Goal: Submit feedback/report problem: Submit feedback/report problem

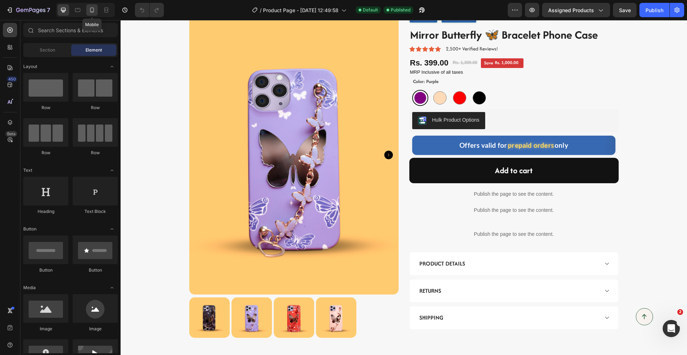
click at [93, 13] on icon at bounding box center [91, 9] width 7 height 7
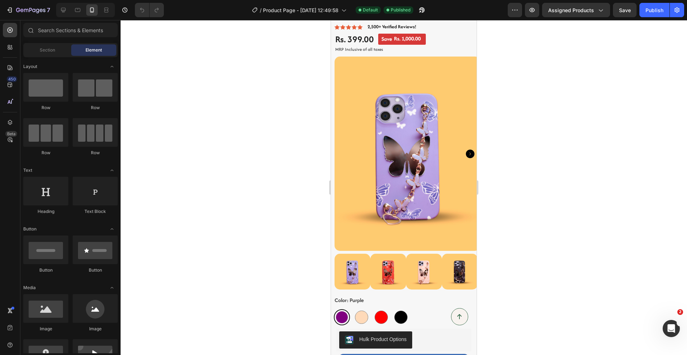
scroll to position [75, 0]
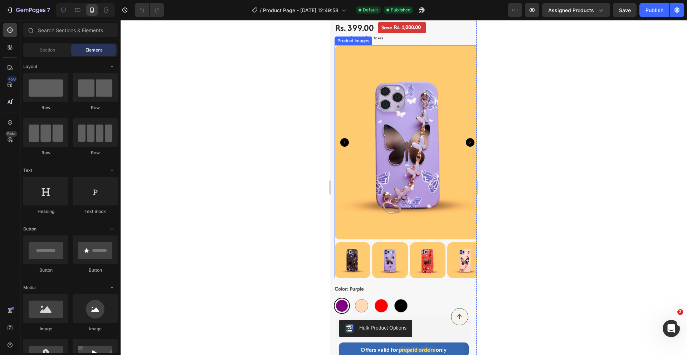
click at [389, 153] on img at bounding box center [407, 142] width 146 height 194
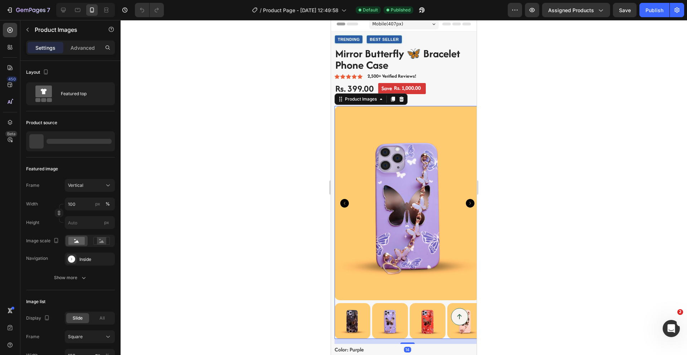
scroll to position [13, 0]
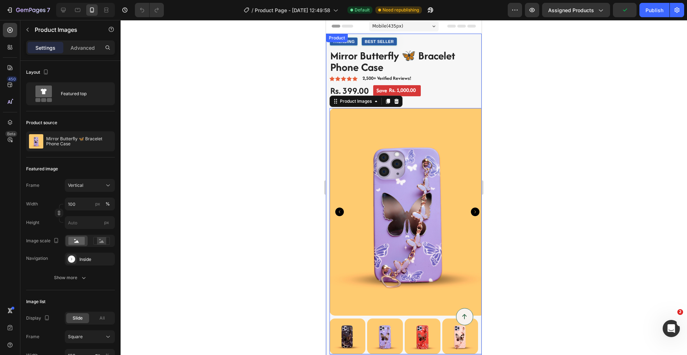
click at [328, 67] on div "Trending Best Seller Custom Code Mirror Butterfly 🦋 Bracelet Phone Case Product…" at bounding box center [404, 197] width 156 height 326
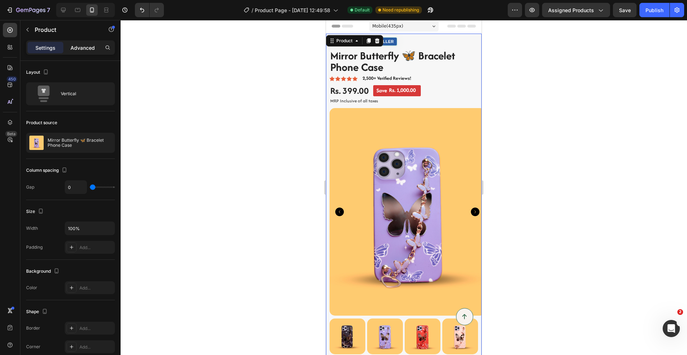
click at [80, 50] on p "Advanced" at bounding box center [82, 48] width 24 height 8
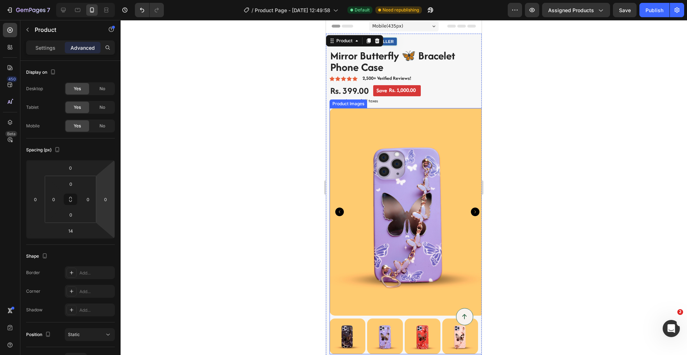
click at [334, 136] on img at bounding box center [407, 211] width 156 height 207
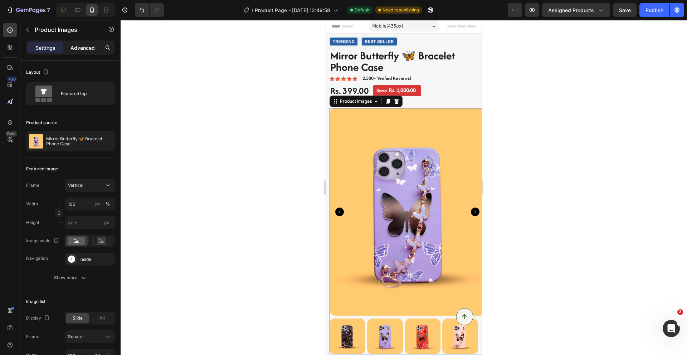
click at [79, 52] on div "Advanced" at bounding box center [83, 47] width 36 height 11
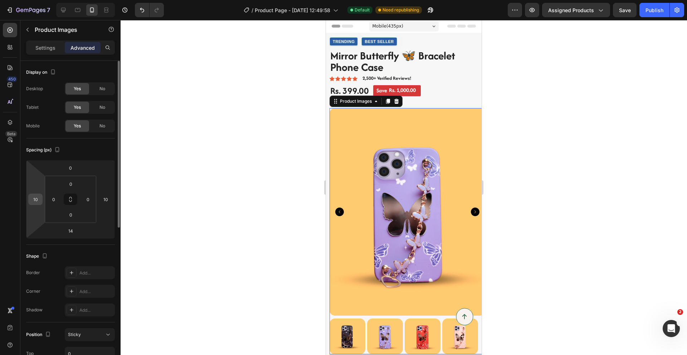
click at [36, 201] on input "10" at bounding box center [35, 199] width 11 height 11
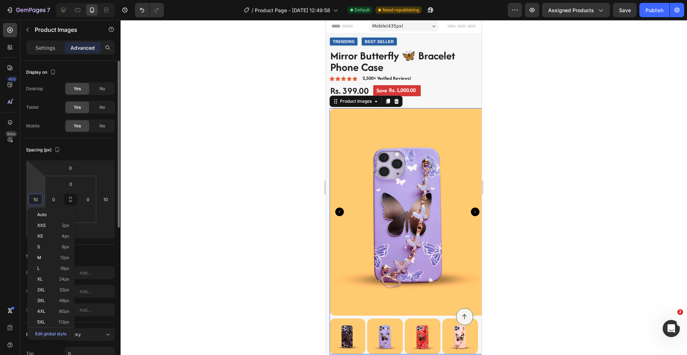
click at [35, 200] on input "10" at bounding box center [35, 199] width 11 height 11
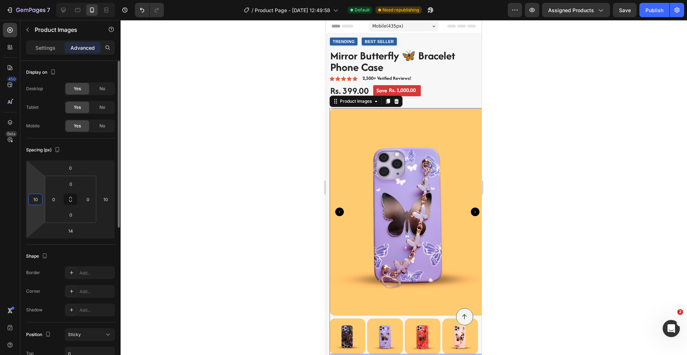
click at [35, 200] on input "10" at bounding box center [35, 199] width 11 height 11
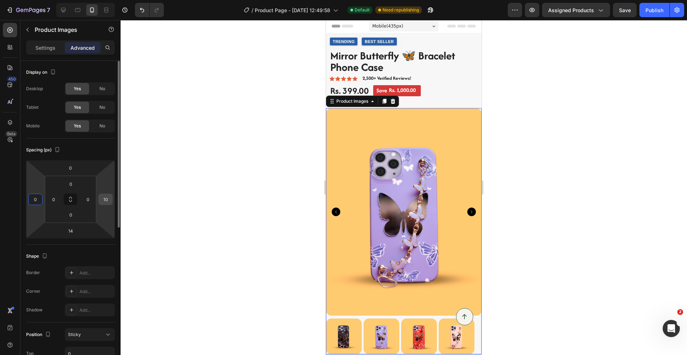
type input "0"
click at [106, 198] on input "10" at bounding box center [105, 199] width 11 height 11
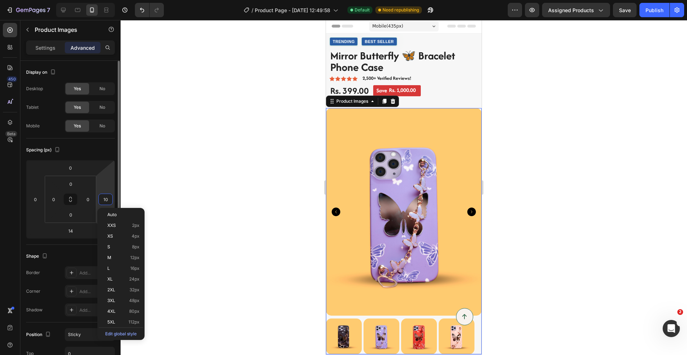
click at [106, 198] on input "10" at bounding box center [105, 199] width 11 height 11
type input "0"
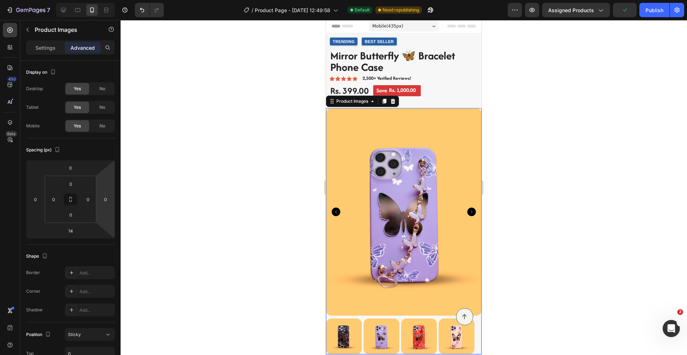
click at [187, 134] on div at bounding box center [404, 187] width 566 height 335
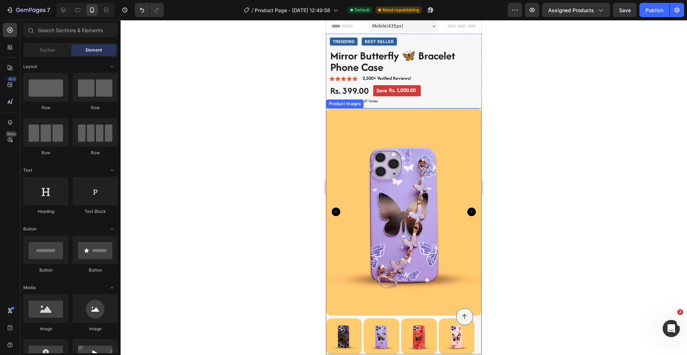
click at [386, 155] on img at bounding box center [404, 211] width 156 height 207
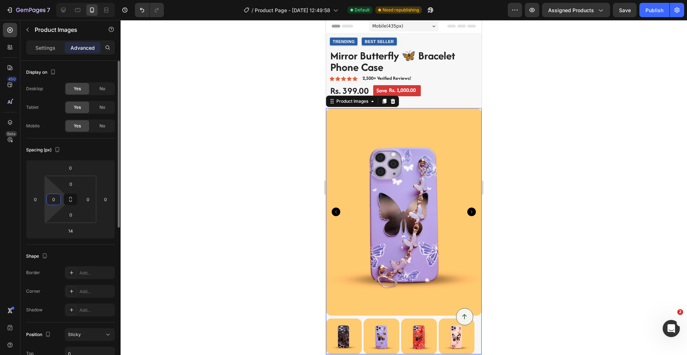
click at [54, 199] on input "0" at bounding box center [53, 199] width 11 height 11
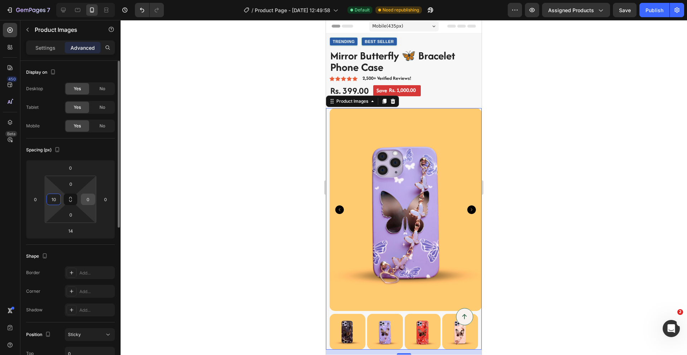
type input "10"
click at [89, 202] on input "0" at bounding box center [88, 199] width 11 height 11
type input "10"
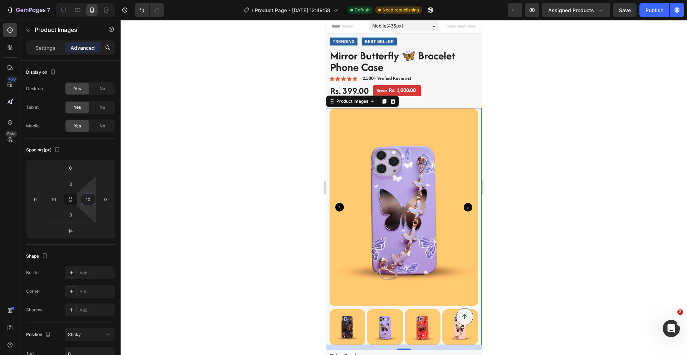
click at [553, 123] on div at bounding box center [404, 187] width 566 height 335
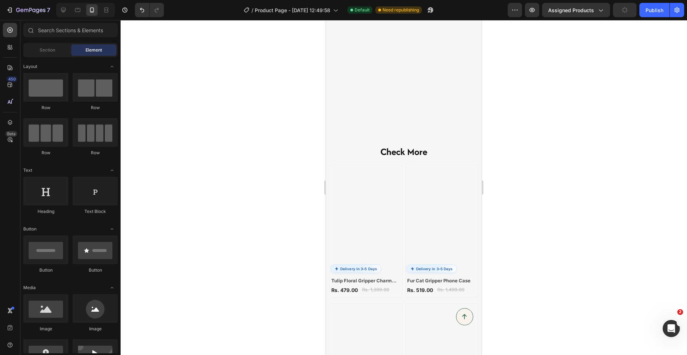
scroll to position [857, 0]
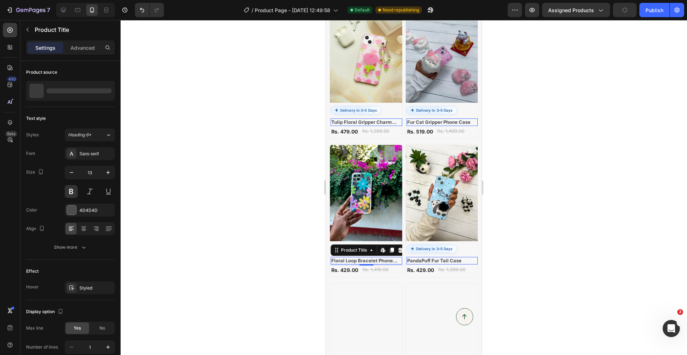
click at [363, 257] on h2 "Floral Loop Bracelet Phone Case" at bounding box center [367, 261] width 72 height 8
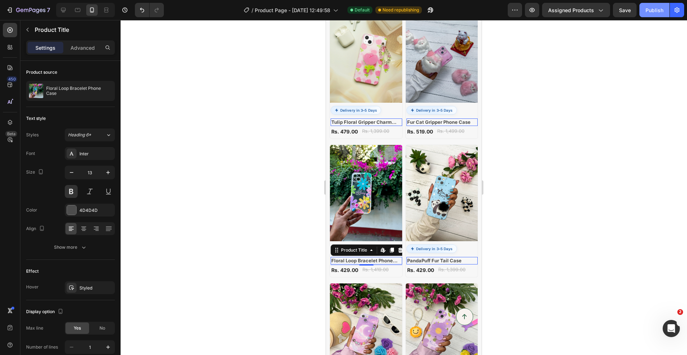
click at [652, 13] on div "Publish" at bounding box center [654, 10] width 18 height 8
click at [533, 137] on div at bounding box center [404, 187] width 566 height 335
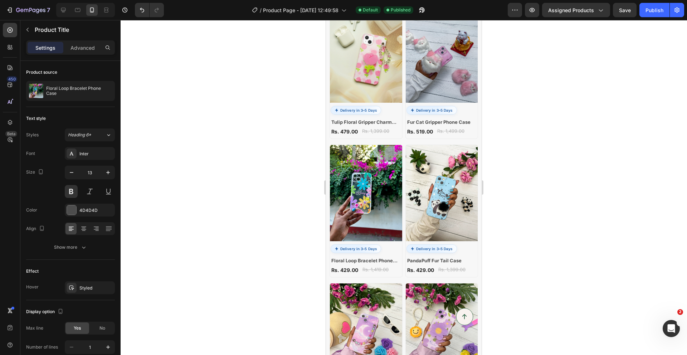
click at [533, 137] on div at bounding box center [404, 187] width 566 height 335
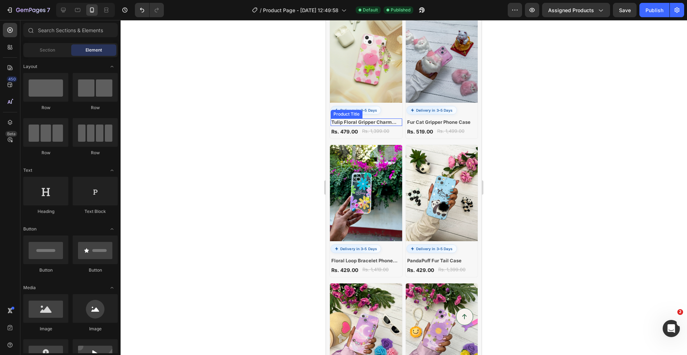
click at [385, 120] on h2 "Tulip Floral Gripper Charm Phone Case" at bounding box center [367, 122] width 72 height 8
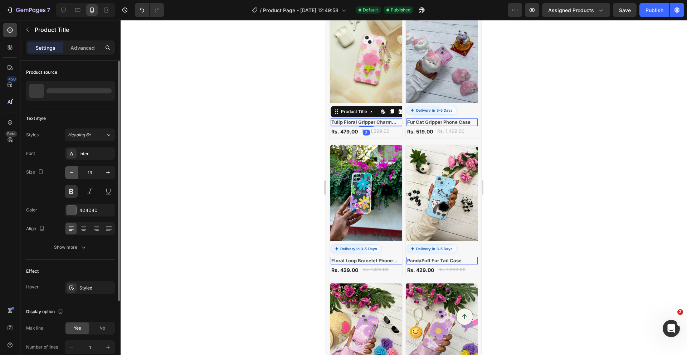
click at [74, 172] on icon "button" at bounding box center [71, 172] width 7 height 7
type input "12"
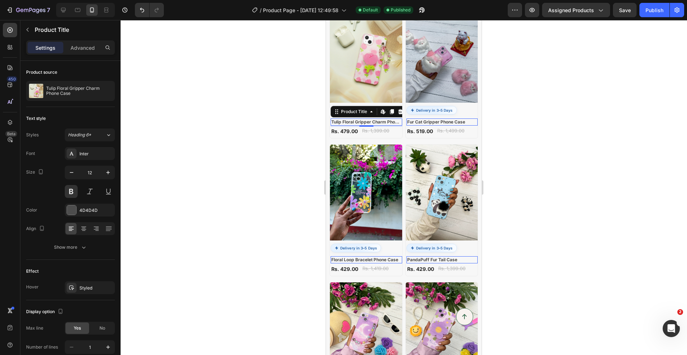
click at [540, 121] on div at bounding box center [404, 187] width 566 height 335
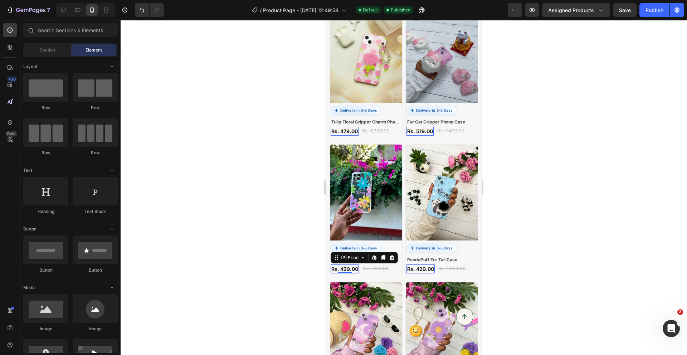
click at [343, 264] on div "Rs. 429.00" at bounding box center [345, 268] width 28 height 9
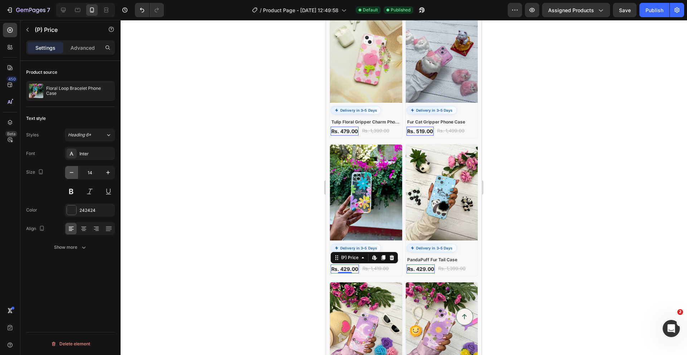
click at [70, 172] on icon "button" at bounding box center [72, 172] width 4 height 1
type input "13"
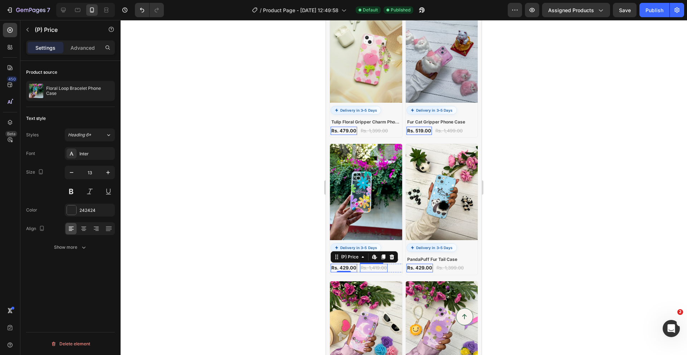
click at [385, 264] on div "Rs. 1,419.00" at bounding box center [374, 268] width 28 height 9
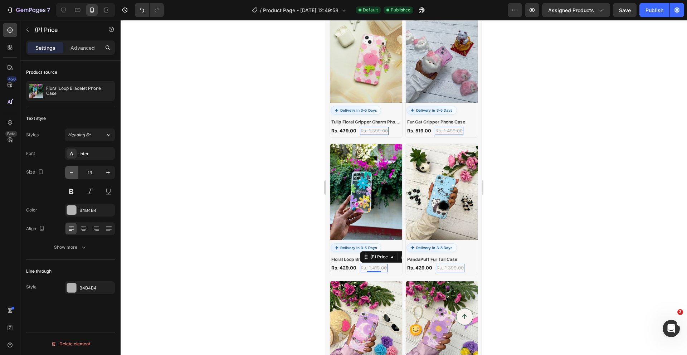
click at [73, 170] on icon "button" at bounding box center [71, 172] width 7 height 7
type input "12"
click at [532, 185] on div at bounding box center [404, 187] width 566 height 335
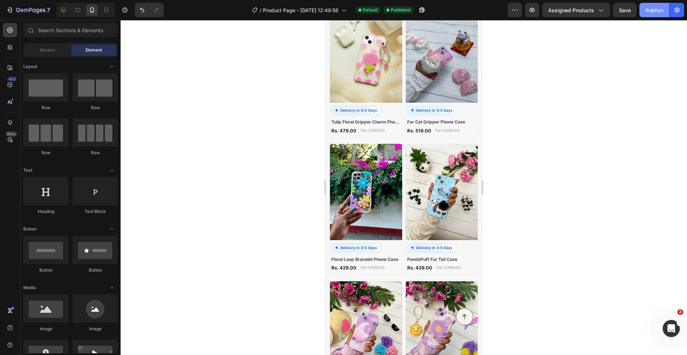
click at [655, 15] on button "Publish" at bounding box center [654, 10] width 30 height 14
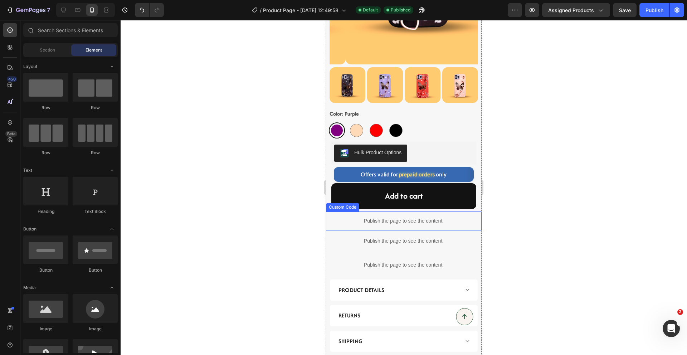
scroll to position [255, 0]
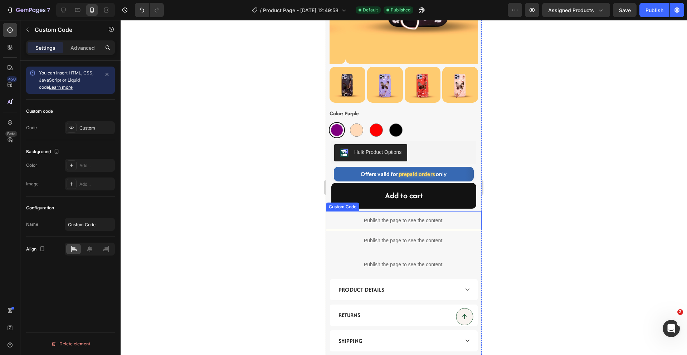
click at [439, 217] on p "Publish the page to see the content." at bounding box center [403, 221] width 148 height 8
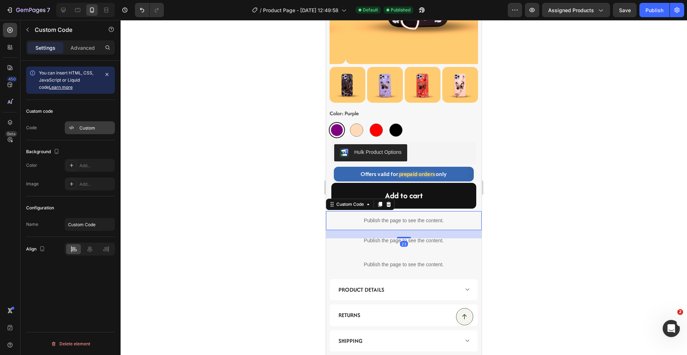
click at [94, 125] on div "Custom" at bounding box center [96, 128] width 34 height 6
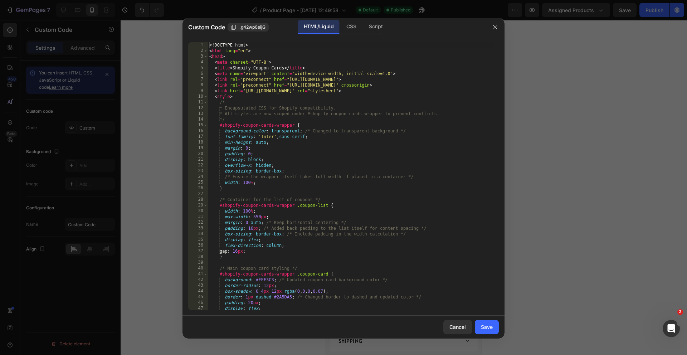
click at [333, 138] on div "<! DOCTYPE html > < html lang = "en" > < head > < meta charset = "UTF-8" > < ti…" at bounding box center [350, 181] width 285 height 279
type textarea "</html>"
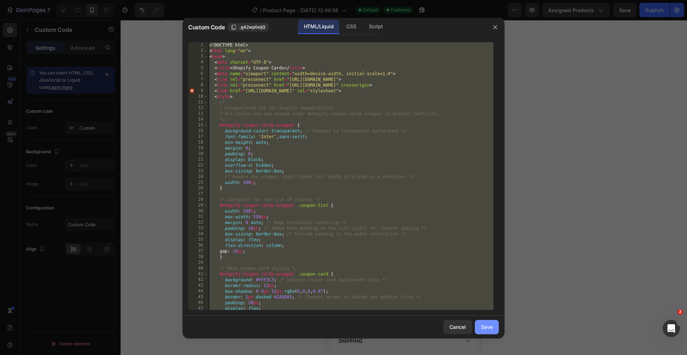
click at [493, 326] on button "Save" at bounding box center [487, 327] width 24 height 14
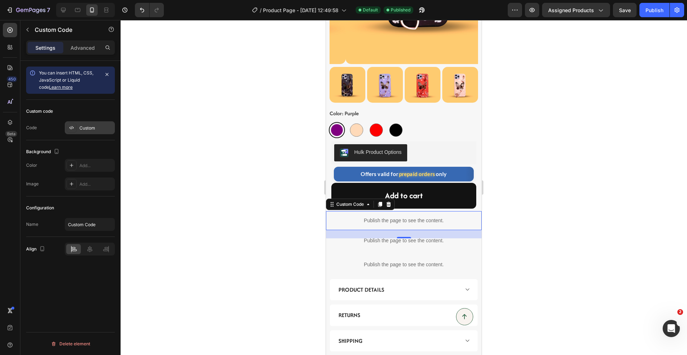
click at [97, 129] on div "Custom" at bounding box center [96, 128] width 34 height 6
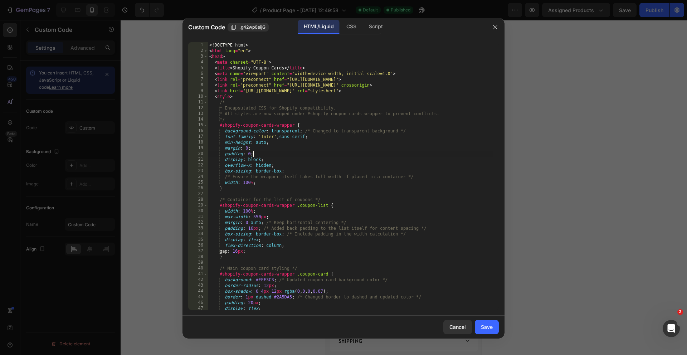
click at [371, 154] on div "<! DOCTYPE html > < html lang = "en" > < head > < meta charset = "UTF-8" > < ti…" at bounding box center [350, 181] width 285 height 279
type textarea "</html>"
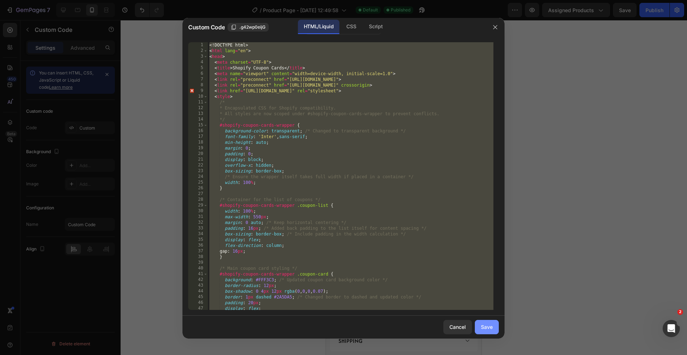
paste textarea
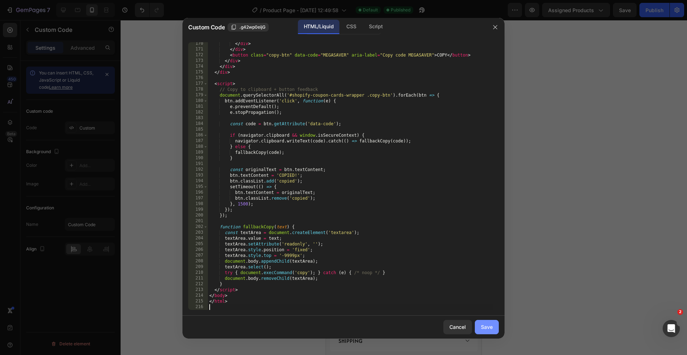
scroll to position [992, 0]
drag, startPoint x: 490, startPoint y: 326, endPoint x: 520, endPoint y: 298, distance: 40.7
click at [490, 326] on div "Save" at bounding box center [487, 327] width 12 height 8
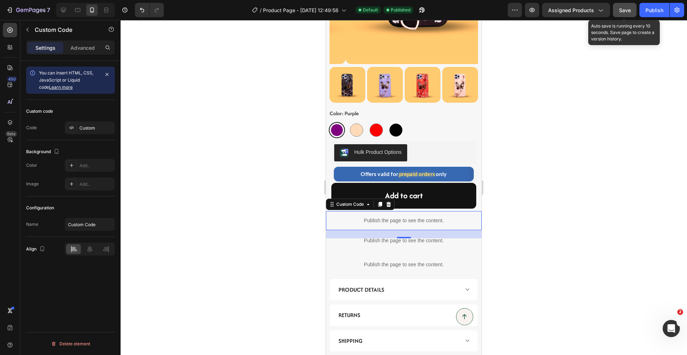
click at [626, 12] on span "Save" at bounding box center [625, 10] width 12 height 6
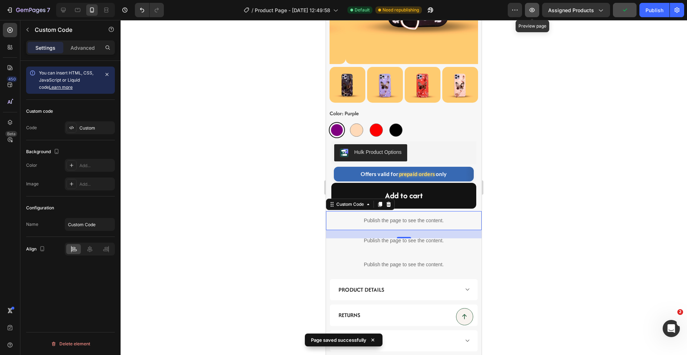
click at [533, 10] on icon "button" at bounding box center [532, 10] width 2 height 2
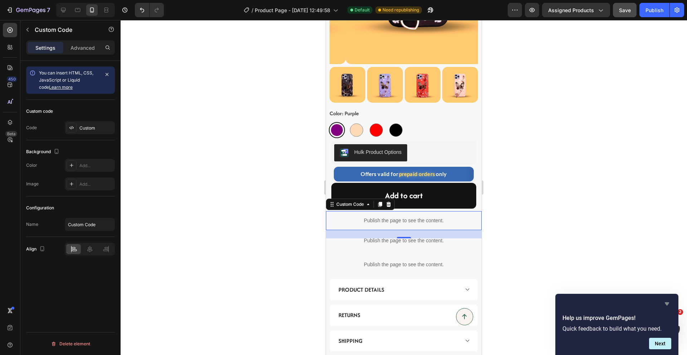
click at [666, 303] on icon "Hide survey" at bounding box center [667, 303] width 4 height 3
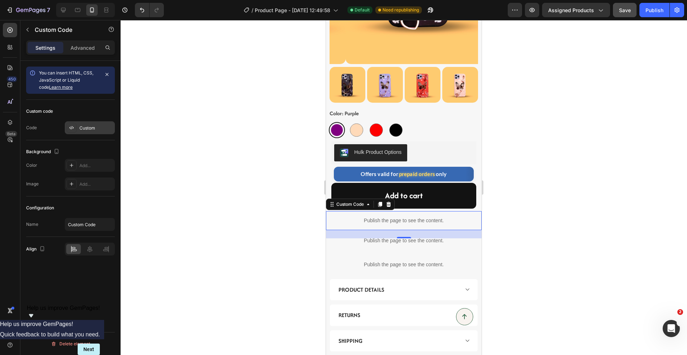
click at [97, 129] on div "Custom" at bounding box center [96, 128] width 34 height 6
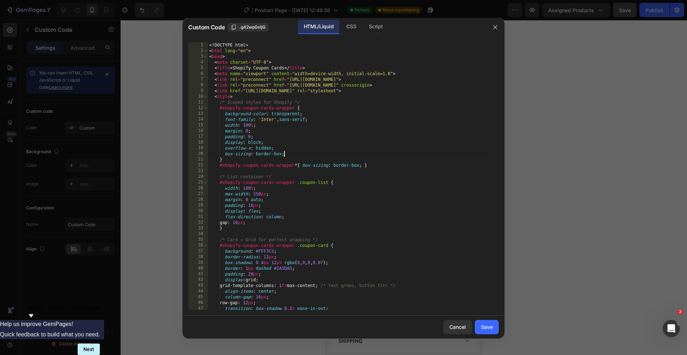
click at [324, 154] on div "<! DOCTYPE html > < html lang = "en" > < head > < meta charset = "UTF-8" > < ti…" at bounding box center [350, 181] width 285 height 279
type textarea "</html>"
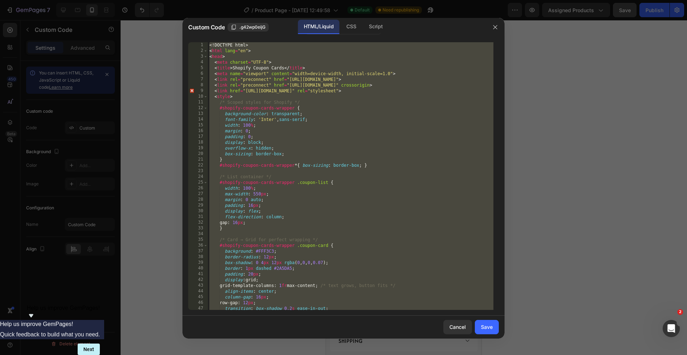
paste textarea
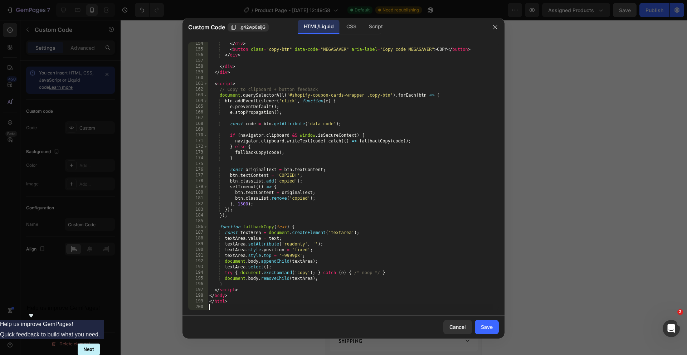
scroll to position [900, 0]
drag, startPoint x: 489, startPoint y: 328, endPoint x: 491, endPoint y: 324, distance: 4.4
click at [489, 328] on div "Save" at bounding box center [487, 327] width 12 height 8
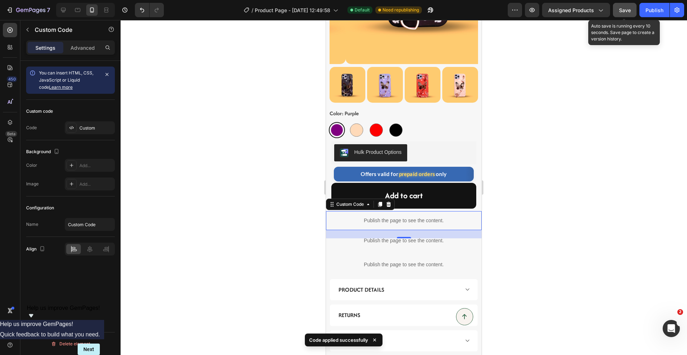
click at [627, 15] on button "Save" at bounding box center [625, 10] width 24 height 14
click at [618, 11] on button "Save" at bounding box center [625, 10] width 24 height 14
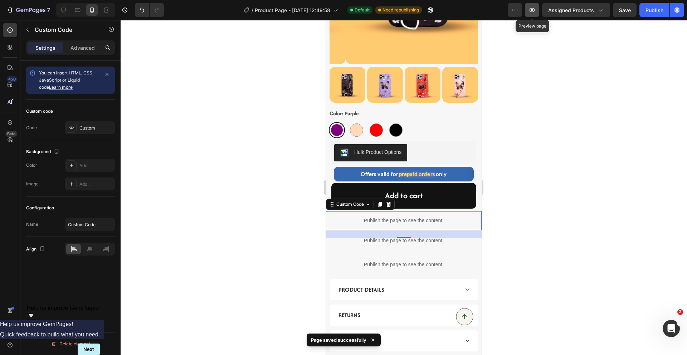
click at [535, 9] on icon "button" at bounding box center [531, 10] width 5 height 4
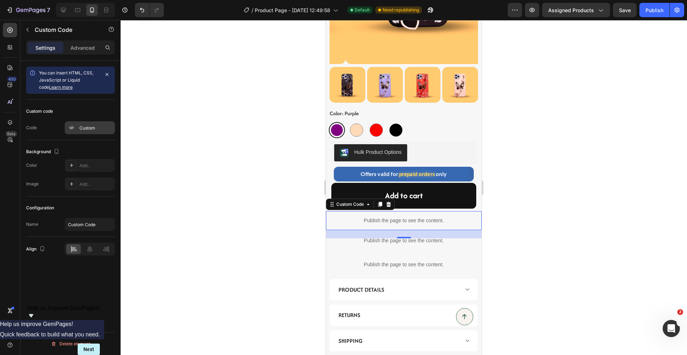
click at [99, 126] on div "Custom" at bounding box center [96, 128] width 34 height 6
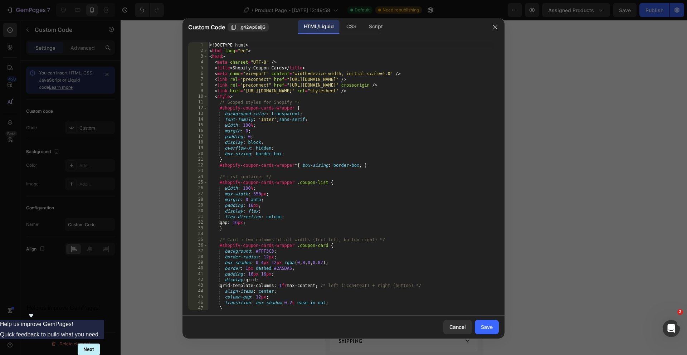
click at [329, 173] on div "<! DOCTYPE html > < html lang = "en" > < head > < meta charset = "UTF-8" /> < t…" at bounding box center [350, 181] width 285 height 279
type textarea "</html>"
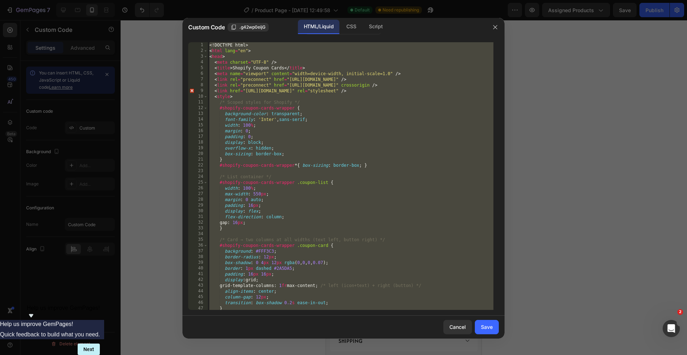
paste textarea
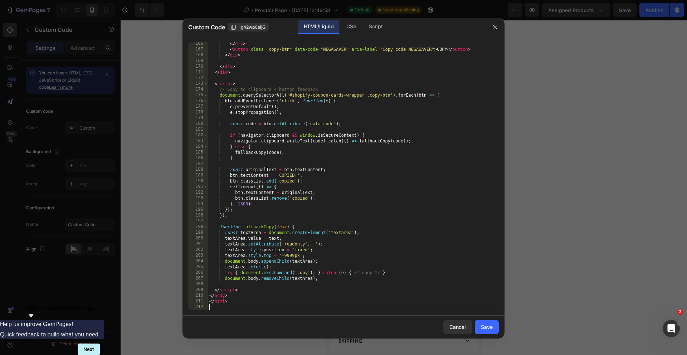
scroll to position [969, 0]
click at [489, 325] on div "Save" at bounding box center [487, 327] width 12 height 8
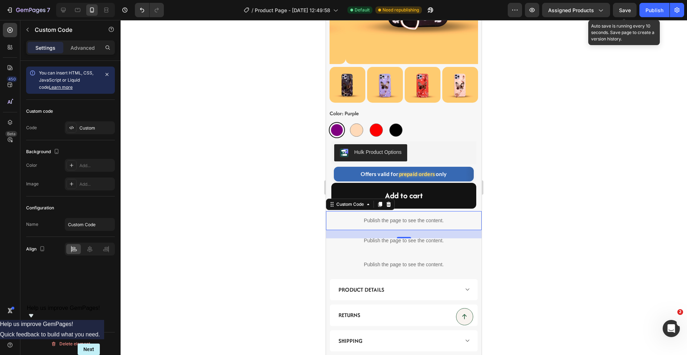
click at [625, 12] on span "Save" at bounding box center [625, 10] width 12 height 6
click at [651, 15] on button "Publish" at bounding box center [654, 10] width 30 height 14
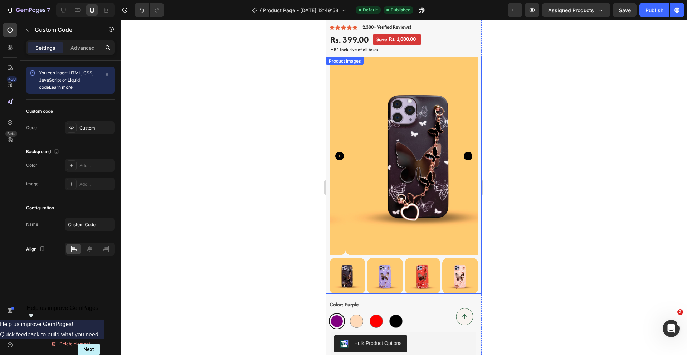
scroll to position [0, 0]
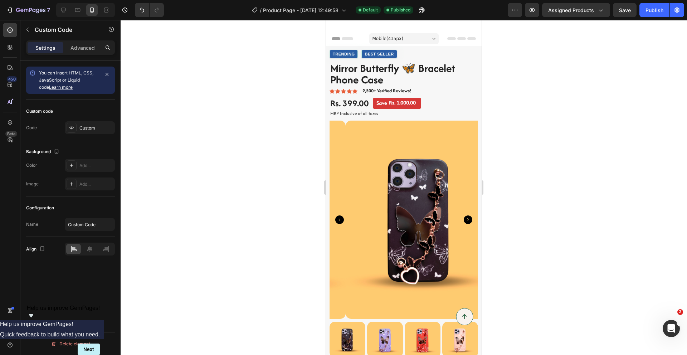
click at [534, 88] on div at bounding box center [404, 187] width 566 height 335
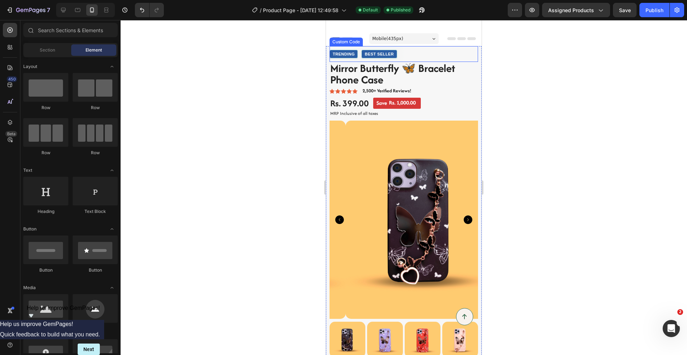
click at [469, 53] on div "Trending Best Seller" at bounding box center [403, 54] width 148 height 9
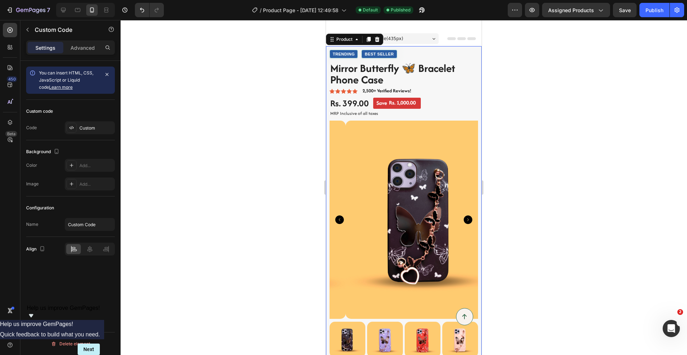
click at [475, 53] on div "Trending Best Seller Custom Code Mirror Butterfly 🦋 Bracelet Phone Case Product…" at bounding box center [404, 204] width 156 height 316
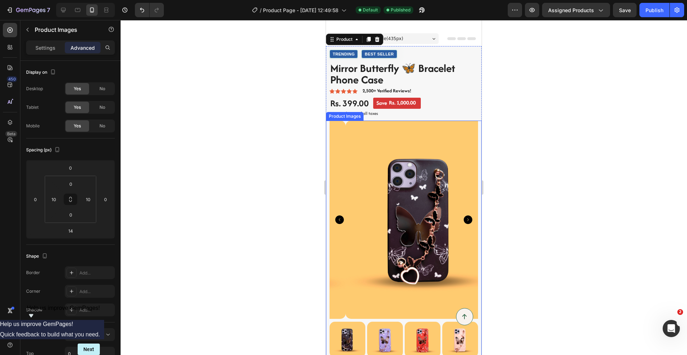
click at [346, 134] on img at bounding box center [420, 220] width 148 height 198
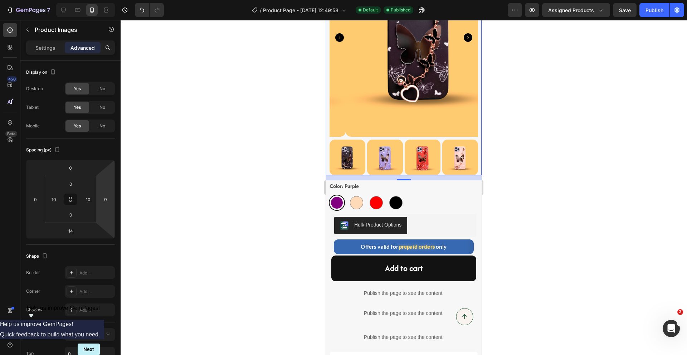
scroll to position [189, 0]
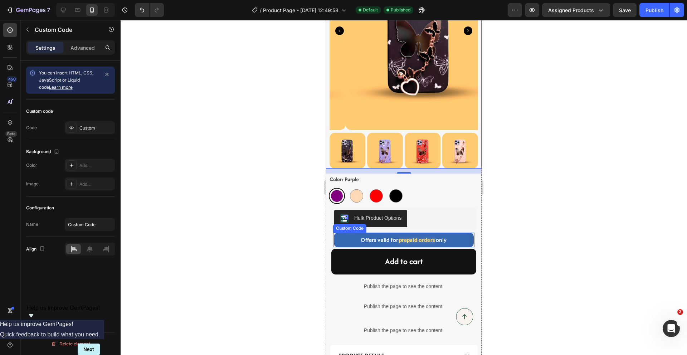
click at [448, 233] on div "Offers valid for prepaid orders only" at bounding box center [404, 240] width 140 height 15
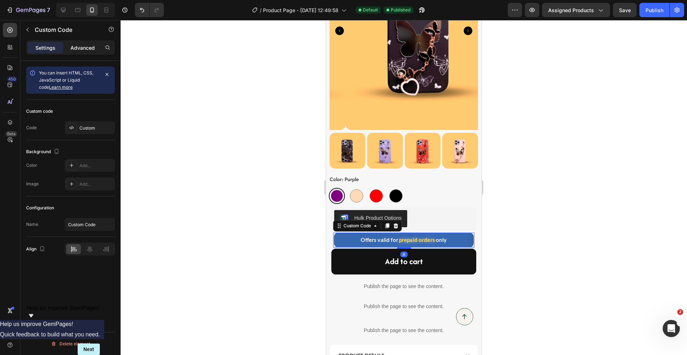
click at [88, 47] on p "Advanced" at bounding box center [82, 48] width 24 height 8
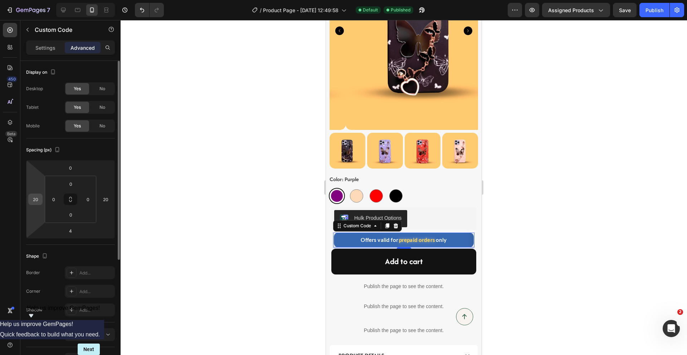
click at [35, 200] on input "20" at bounding box center [35, 199] width 11 height 11
type input "0"
click at [50, 201] on input "0" at bounding box center [53, 199] width 11 height 11
type input "20"
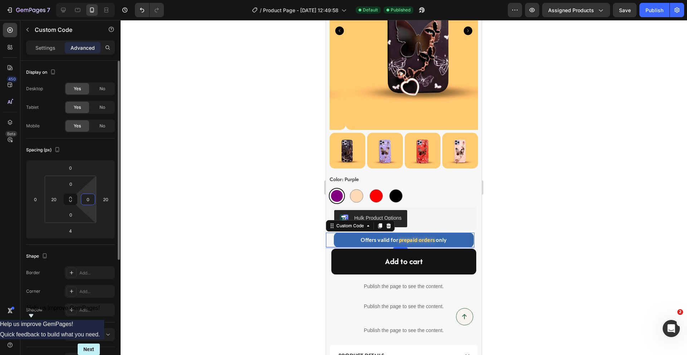
click at [89, 204] on input "0" at bounding box center [88, 199] width 11 height 11
type input "20"
click at [106, 199] on input "20" at bounding box center [105, 199] width 11 height 11
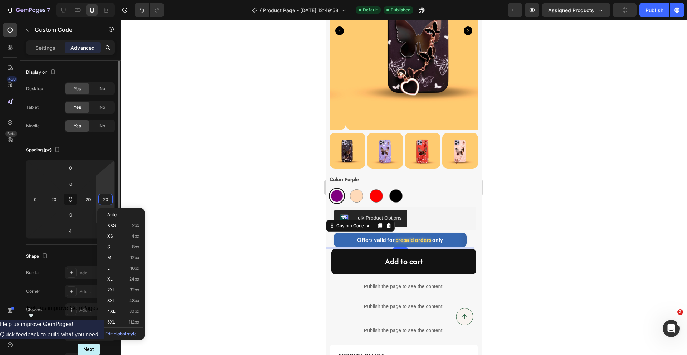
click at [106, 199] on input "20" at bounding box center [105, 199] width 11 height 11
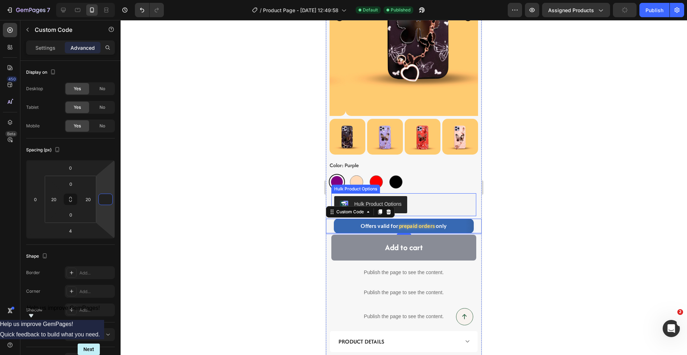
scroll to position [203, 0]
click at [434, 235] on button "Add to cart" at bounding box center [403, 246] width 145 height 25
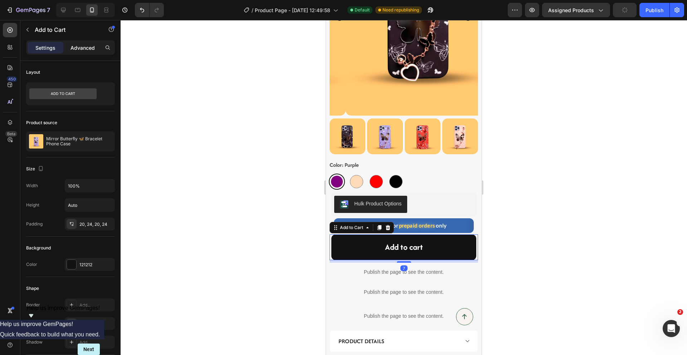
click at [87, 46] on p "Advanced" at bounding box center [82, 48] width 24 height 8
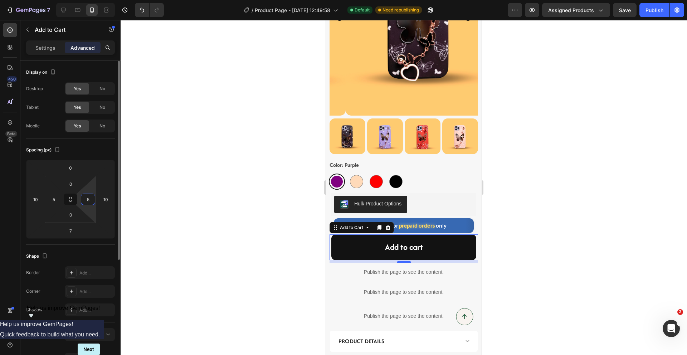
click at [91, 199] on input "5" at bounding box center [88, 199] width 11 height 11
type input "15"
click at [55, 201] on input "5" at bounding box center [53, 199] width 11 height 11
type input "15"
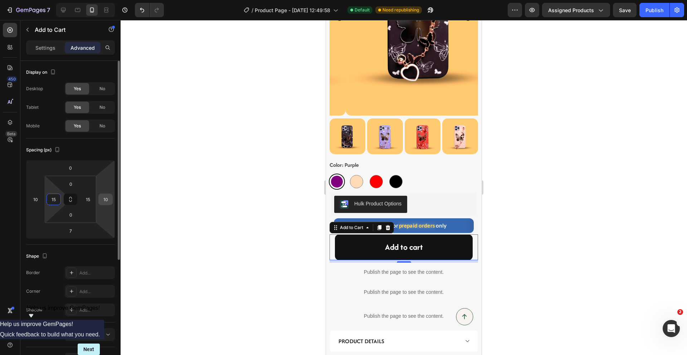
click at [106, 199] on input "10" at bounding box center [105, 199] width 11 height 11
type input "0"
click at [38, 199] on input "10" at bounding box center [35, 199] width 11 height 11
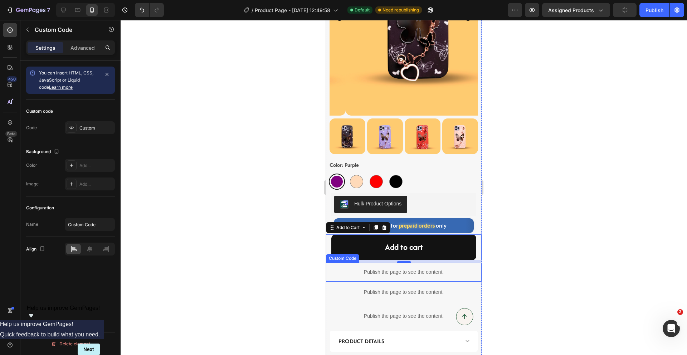
click at [385, 268] on p "Publish the page to see the content." at bounding box center [403, 272] width 148 height 8
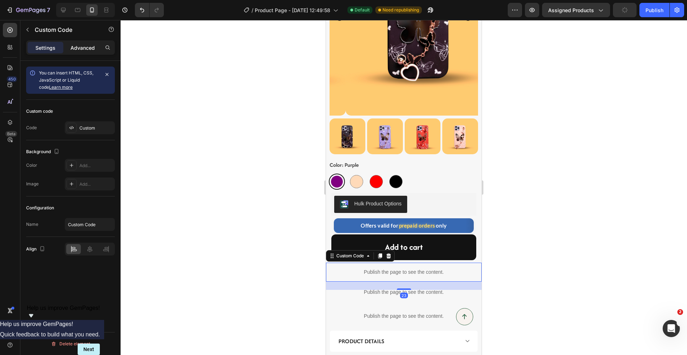
click at [85, 45] on p "Advanced" at bounding box center [82, 48] width 24 height 8
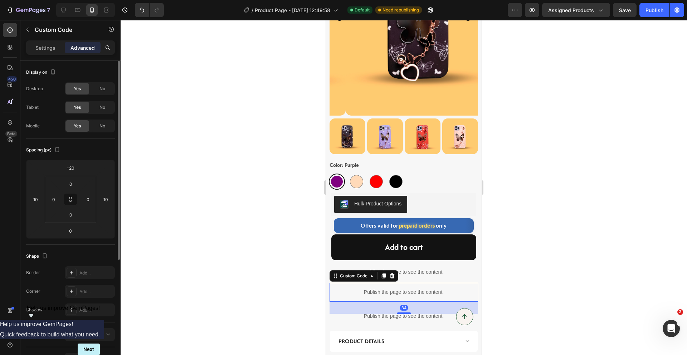
click at [357, 288] on p "Publish the page to see the content." at bounding box center [403, 292] width 148 height 8
click at [106, 202] on input "10" at bounding box center [105, 199] width 11 height 11
type input "0"
click at [36, 200] on input "10" at bounding box center [35, 199] width 11 height 11
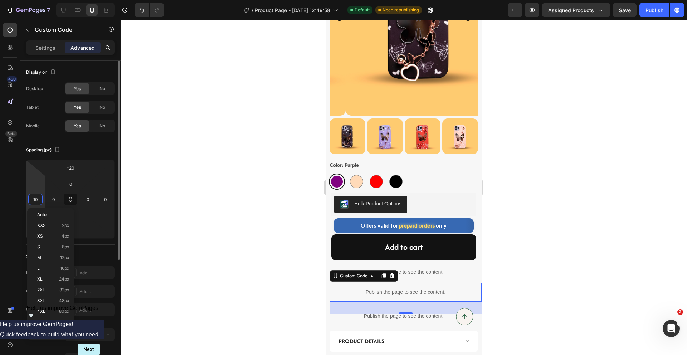
click at [36, 199] on input "10" at bounding box center [35, 199] width 11 height 11
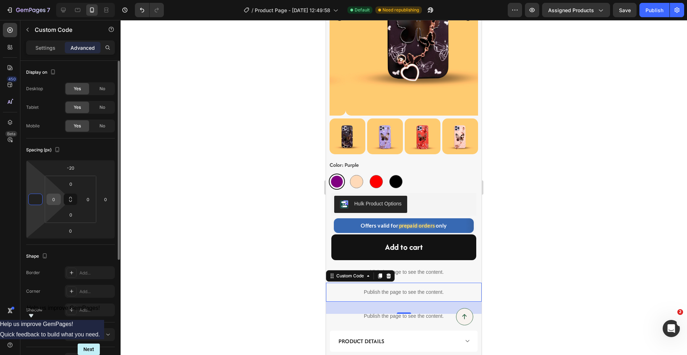
type input "0"
click at [55, 201] on input "0" at bounding box center [53, 199] width 11 height 11
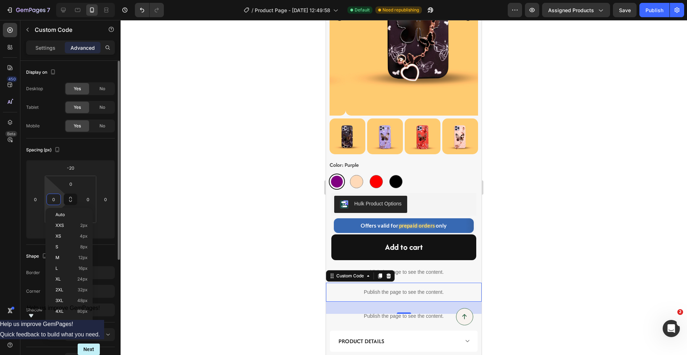
type input "1"
type input "5"
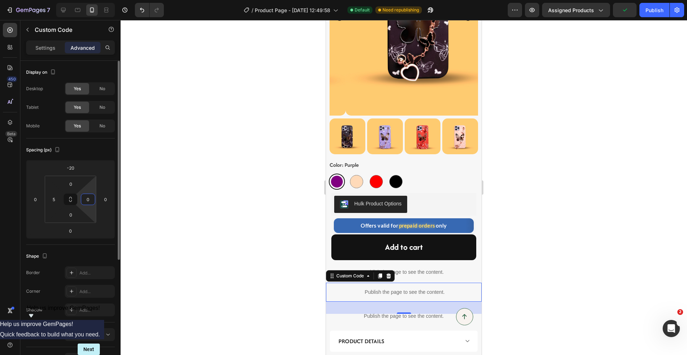
click at [86, 197] on input "0" at bounding box center [88, 199] width 11 height 11
click at [91, 200] on input "50" at bounding box center [88, 199] width 11 height 11
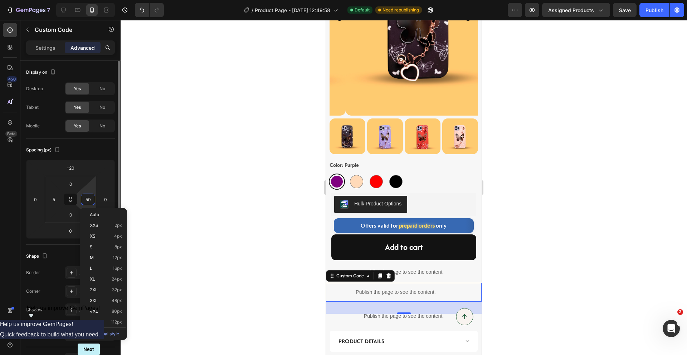
click at [91, 200] on input "50" at bounding box center [88, 199] width 11 height 11
type input "5"
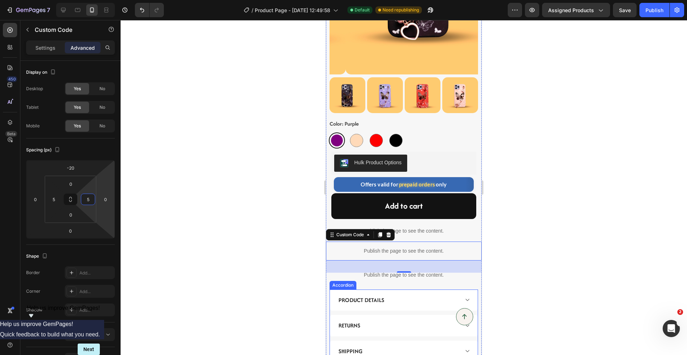
scroll to position [250, 0]
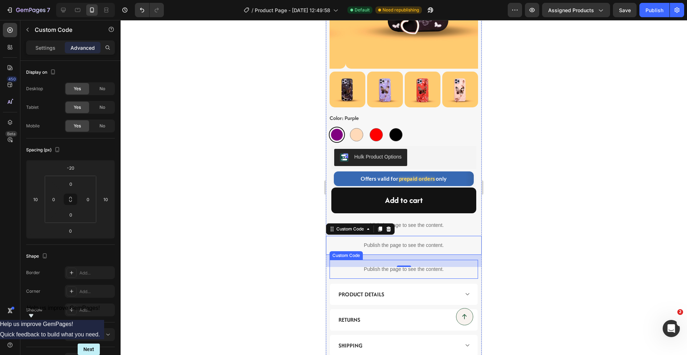
click at [427, 265] on p "Publish the page to see the content." at bounding box center [403, 269] width 148 height 8
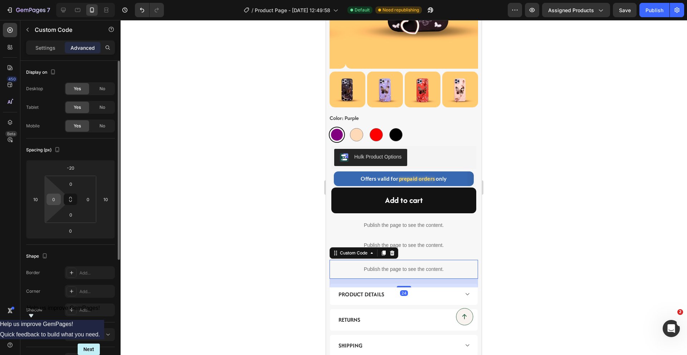
click at [53, 197] on input "0" at bounding box center [53, 199] width 11 height 11
type input "5"
click at [87, 200] on input "0" at bounding box center [88, 199] width 11 height 11
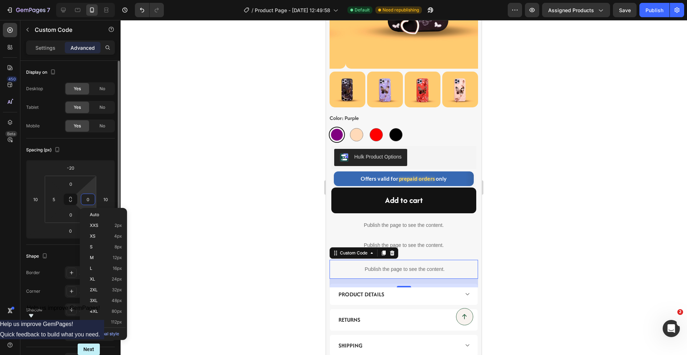
click at [87, 199] on input "0" at bounding box center [88, 199] width 11 height 11
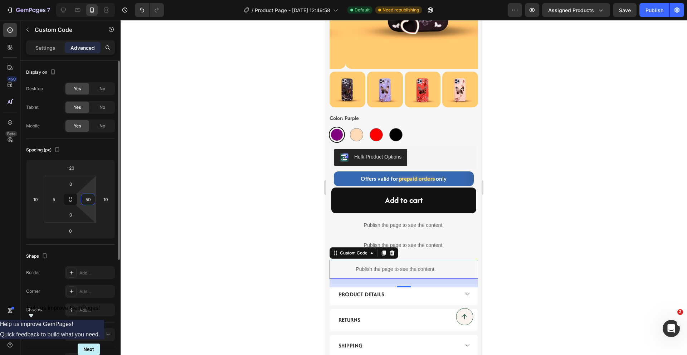
click at [90, 200] on input "50" at bounding box center [88, 199] width 11 height 11
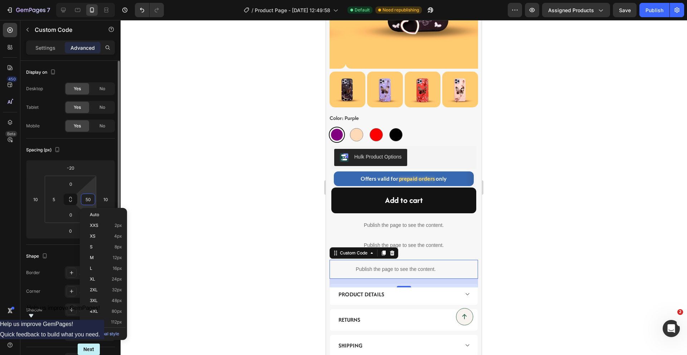
click at [90, 200] on input "50" at bounding box center [88, 199] width 11 height 11
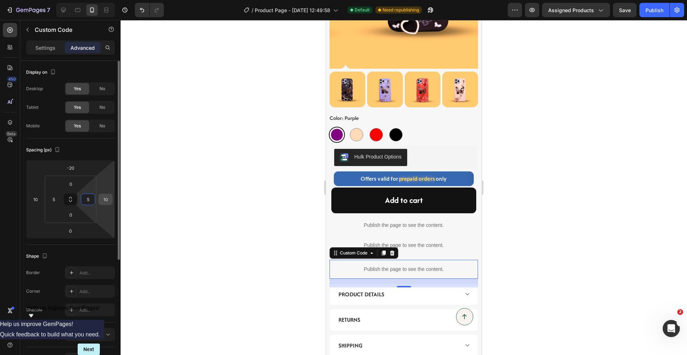
type input "5"
click at [107, 201] on input "10" at bounding box center [105, 199] width 11 height 11
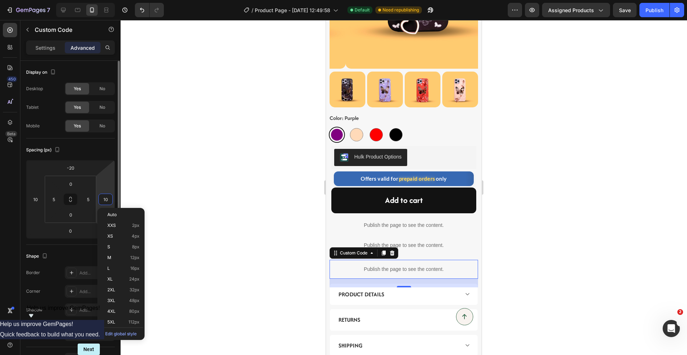
click at [107, 201] on input "10" at bounding box center [105, 199] width 11 height 11
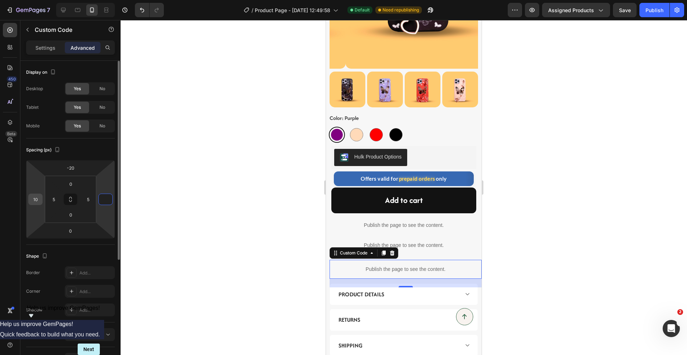
type input "0"
click at [35, 199] on input "10" at bounding box center [35, 199] width 11 height 11
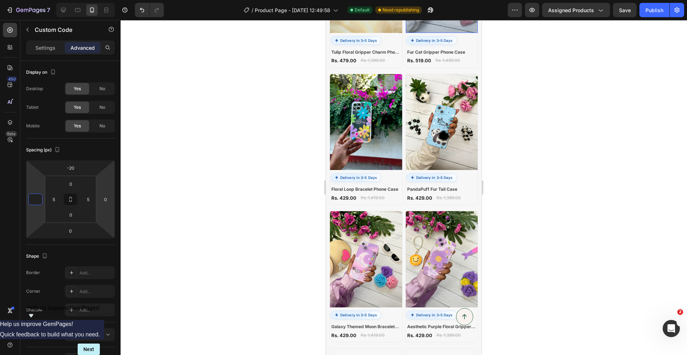
scroll to position [949, 0]
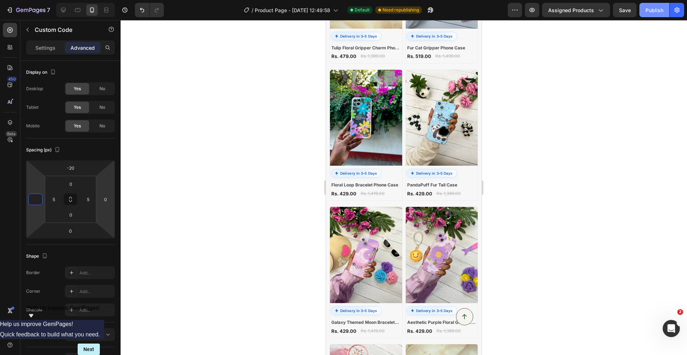
type input "0"
click at [654, 14] on button "Publish" at bounding box center [654, 10] width 30 height 14
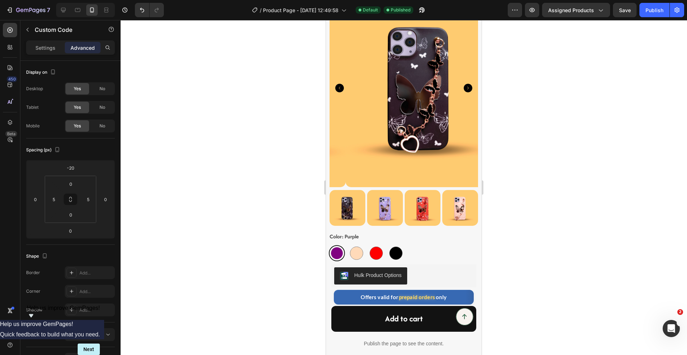
scroll to position [246, 0]
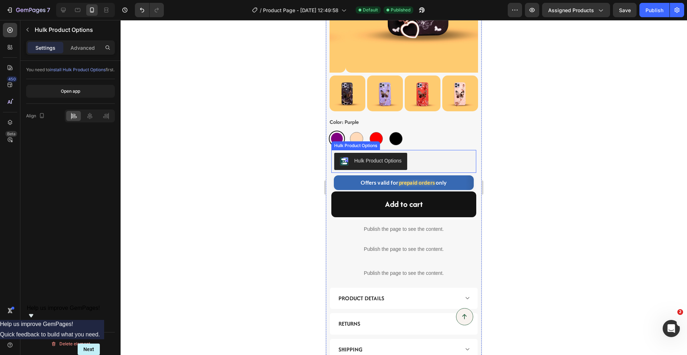
click at [419, 156] on div "Hulk Product Options" at bounding box center [403, 161] width 139 height 17
click at [86, 51] on p "Advanced" at bounding box center [82, 48] width 24 height 8
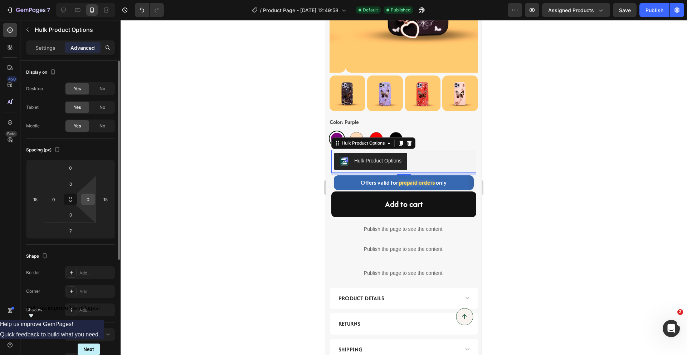
click at [93, 200] on input "0" at bounding box center [88, 199] width 11 height 11
type input "15"
click at [58, 197] on input "0" at bounding box center [53, 199] width 11 height 11
type input "15"
click at [109, 200] on input "15" at bounding box center [105, 199] width 11 height 11
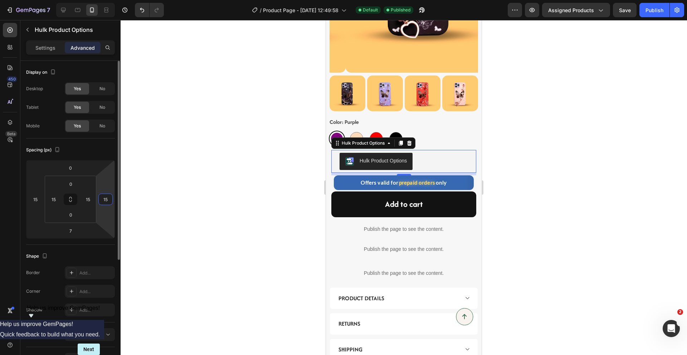
click at [109, 200] on input "15" at bounding box center [105, 199] width 11 height 11
type input "0"
click at [36, 200] on input "15" at bounding box center [35, 199] width 11 height 11
type input "0"
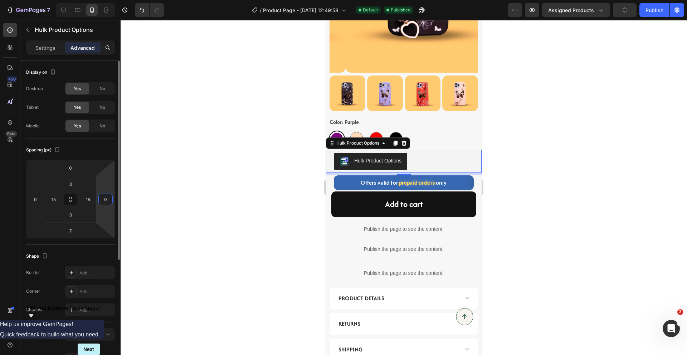
click at [107, 198] on input "0" at bounding box center [105, 199] width 11 height 11
type input "20"
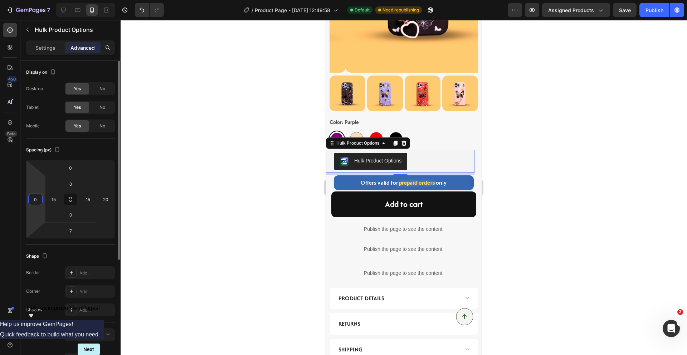
click at [35, 201] on input "0" at bounding box center [35, 199] width 11 height 11
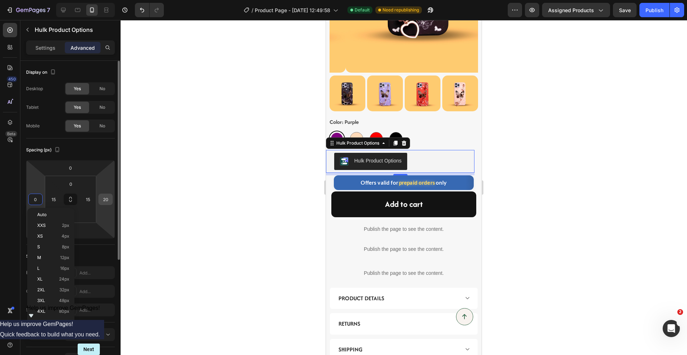
click at [104, 203] on input "20" at bounding box center [105, 199] width 11 height 11
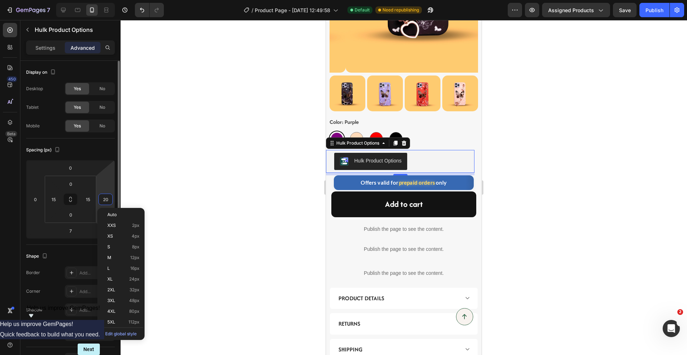
click at [104, 203] on input "20" at bounding box center [105, 199] width 11 height 11
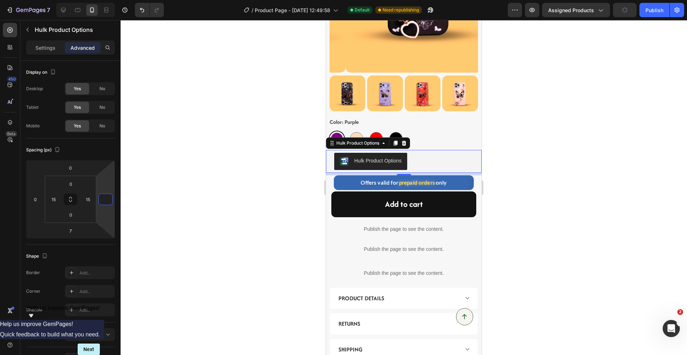
type input "0"
click at [570, 146] on div at bounding box center [404, 187] width 566 height 335
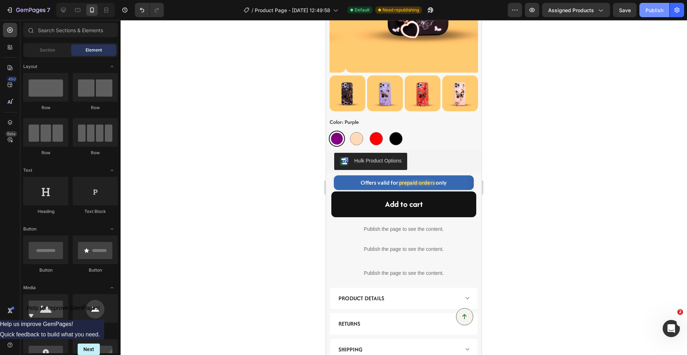
click at [649, 13] on div "Publish" at bounding box center [654, 10] width 18 height 8
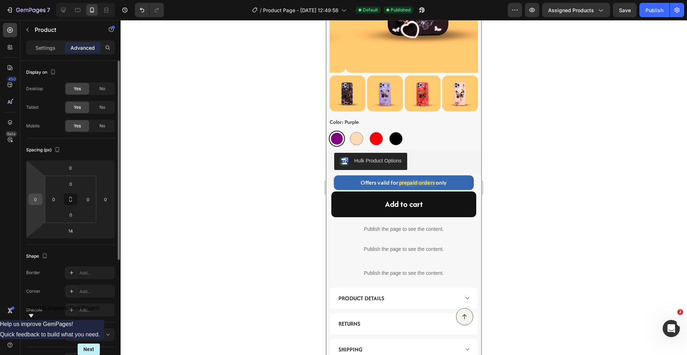
click at [33, 201] on input "0" at bounding box center [35, 199] width 11 height 11
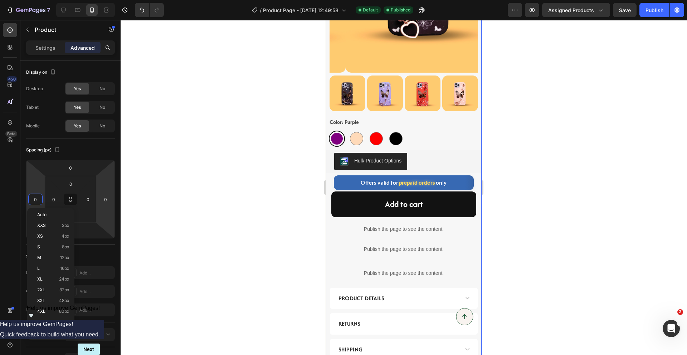
click at [191, 160] on div at bounding box center [404, 187] width 566 height 335
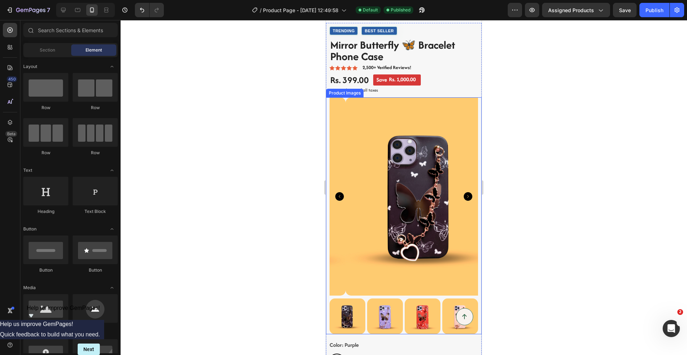
scroll to position [0, 0]
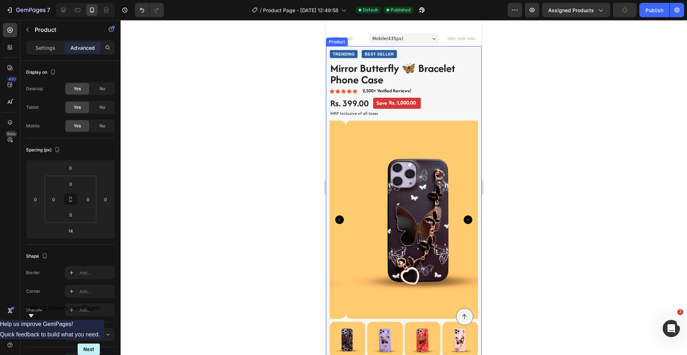
click at [327, 51] on div "Trending Best Seller Custom Code Mirror Butterfly 🦋 Bracelet Phone Case Product…" at bounding box center [404, 204] width 156 height 316
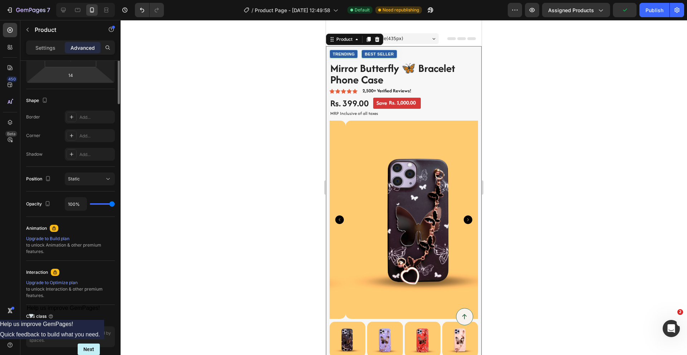
scroll to position [182, 0]
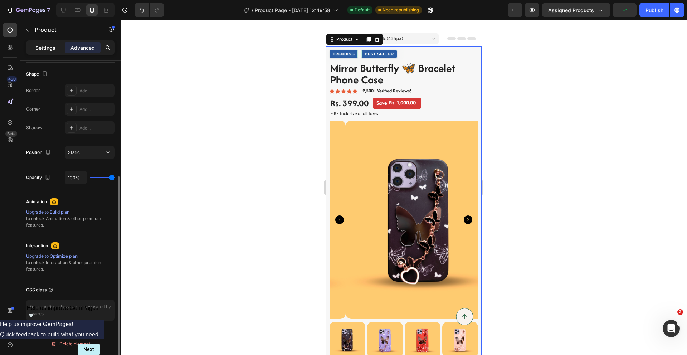
click at [40, 51] on div "Settings" at bounding box center [46, 47] width 36 height 11
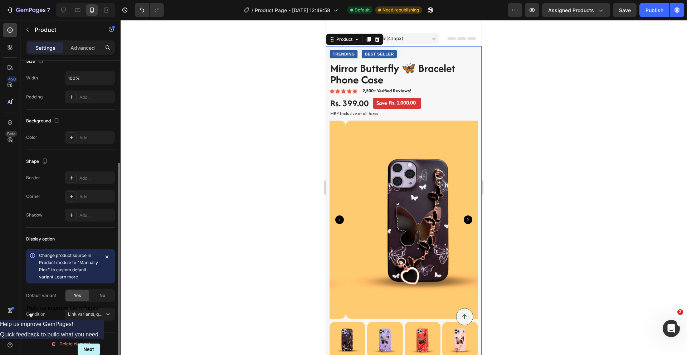
scroll to position [0, 0]
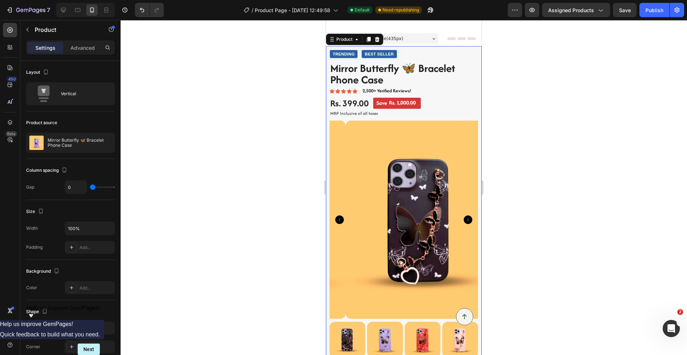
click at [328, 50] on div "Trending Best Seller Custom Code Mirror Butterfly 🦋 Bracelet Phone Case Product…" at bounding box center [404, 204] width 156 height 316
click at [339, 41] on div "Product" at bounding box center [344, 39] width 19 height 6
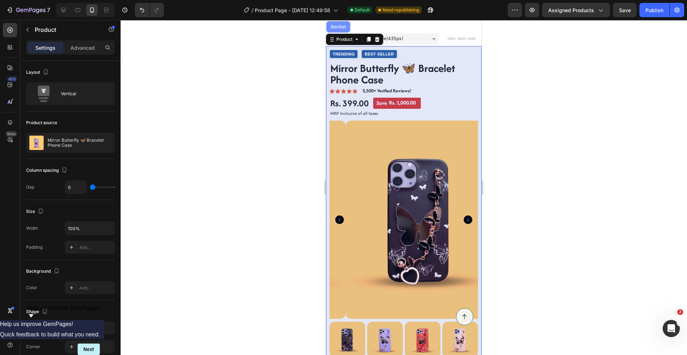
click at [338, 28] on div "Section" at bounding box center [338, 27] width 18 height 4
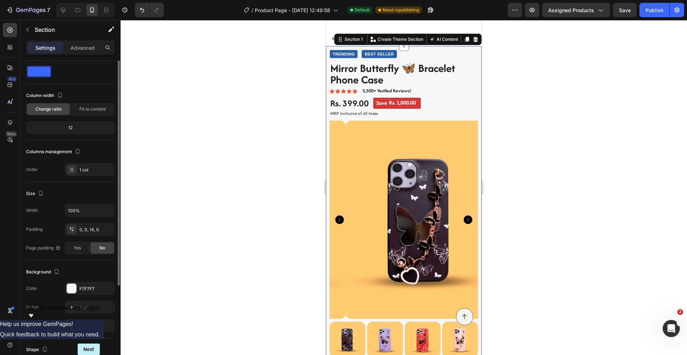
scroll to position [63, 0]
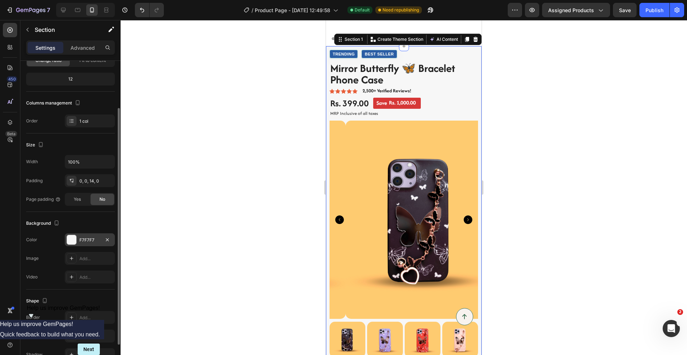
click at [74, 239] on div at bounding box center [71, 239] width 9 height 9
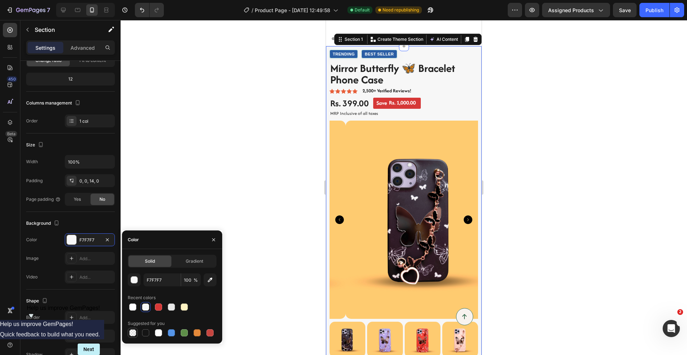
click at [134, 328] on div at bounding box center [133, 333] width 10 height 10
type input "000000"
type input "0"
click at [536, 125] on div at bounding box center [404, 187] width 566 height 335
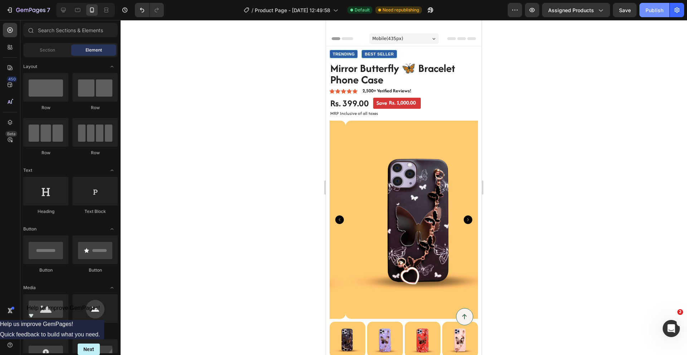
click at [648, 14] on div "Publish" at bounding box center [654, 10] width 18 height 8
click at [671, 321] on div "Open Intercom Messenger" at bounding box center [670, 327] width 24 height 24
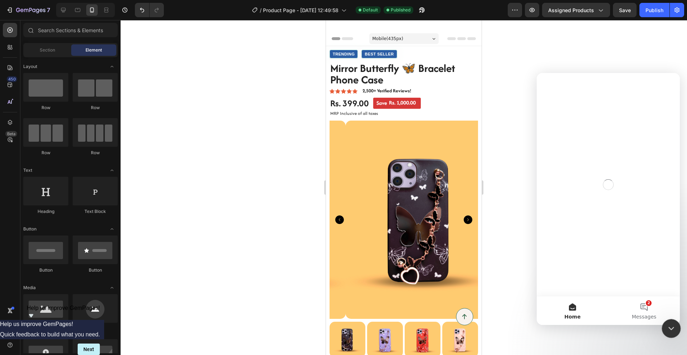
scroll to position [0, 0]
click at [644, 307] on button "2 Messages" at bounding box center [644, 310] width 72 height 29
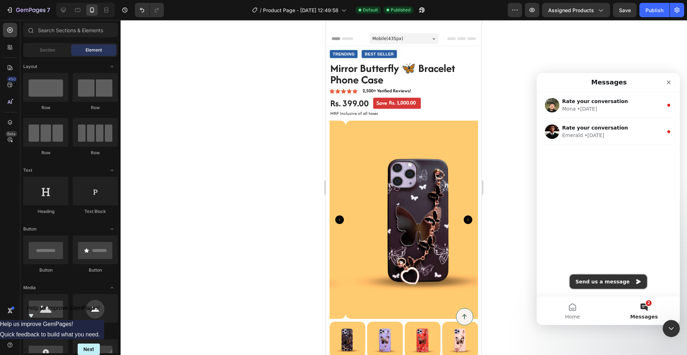
click at [635, 282] on icon "Send us a message" at bounding box center [638, 282] width 6 height 6
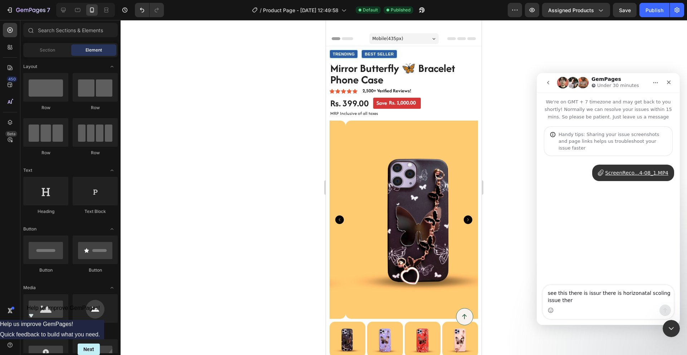
type textarea "see this there is issur there is horizonatal scoling issue there"
type textarea "see this there is issur there is horizonatal scoling issue there\"
